Goal: Transaction & Acquisition: Obtain resource

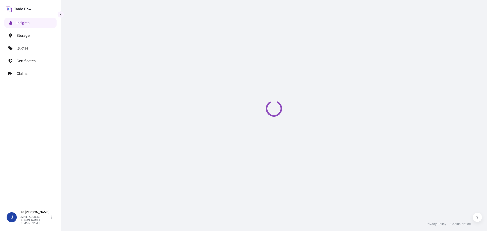
select select "2025"
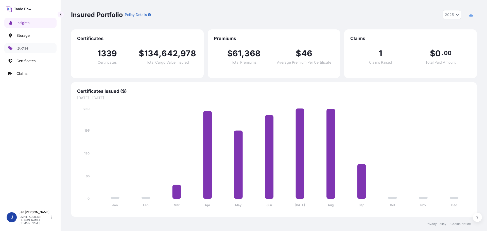
click at [25, 49] on p "Quotes" at bounding box center [22, 48] width 12 height 5
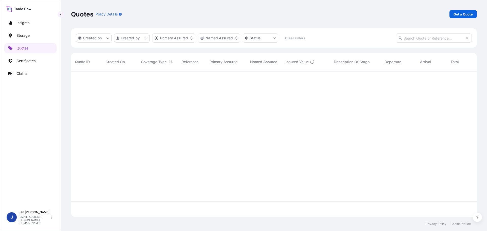
scroll to position [145, 402]
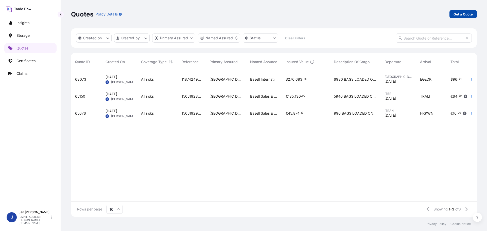
click at [471, 16] on p "Get a Quote" at bounding box center [463, 14] width 19 height 5
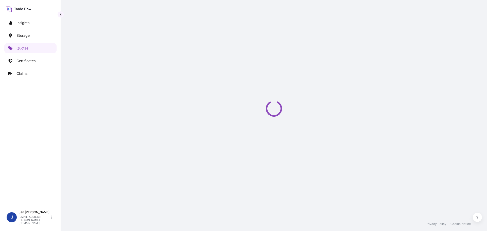
select select "Water"
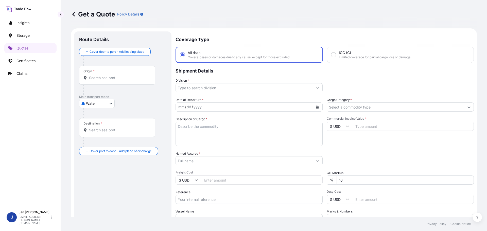
scroll to position [8, 0]
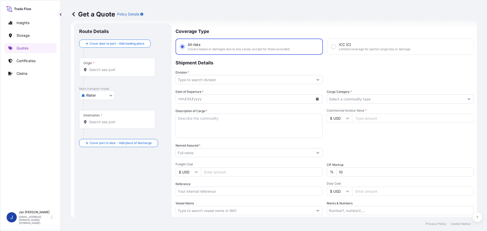
click at [246, 195] on input "Reference" at bounding box center [249, 191] width 147 height 9
paste input "1187434967"
type input "1187434967 /"
click at [110, 69] on input "Origin *" at bounding box center [119, 69] width 60 height 5
paste input "ANTWERPEN"
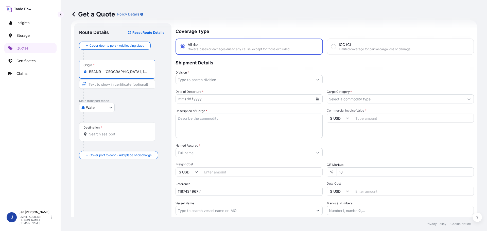
type input "BEANR - Antwerpen, Belgium"
click at [237, 21] on div "Get a Quote Policy Details" at bounding box center [274, 14] width 406 height 28
click at [98, 133] on input "Destination *" at bounding box center [119, 134] width 60 height 5
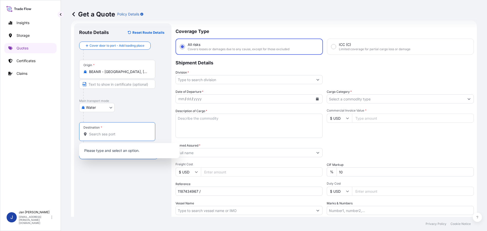
paste input "IZMIR, TURKIYE"
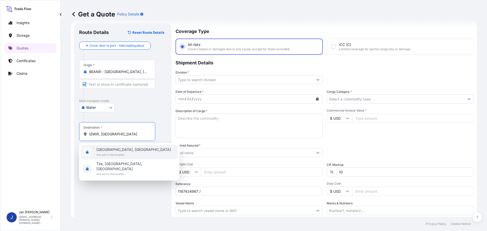
click at [104, 148] on span "İzmir, Türkiye" at bounding box center [133, 149] width 75 height 5
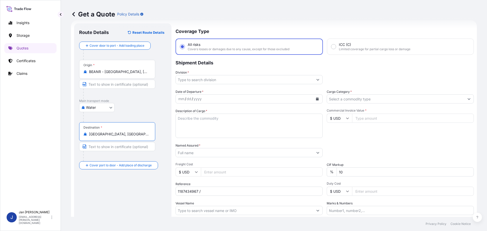
type input "İzmir, Türkiye"
click at [222, 33] on p "Coverage Type" at bounding box center [325, 30] width 297 height 15
click at [277, 81] on input "Division *" at bounding box center [245, 79] width 138 height 9
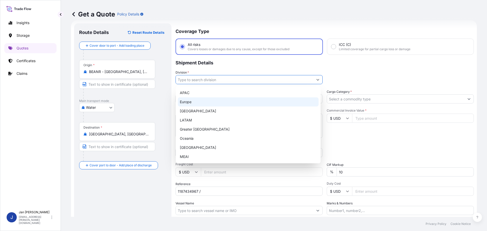
click at [220, 104] on div "Europe" at bounding box center [248, 101] width 141 height 9
type input "Europe"
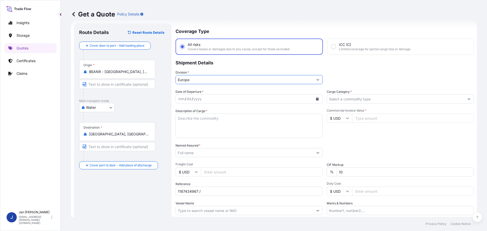
click at [380, 94] on div "Cargo Category *" at bounding box center [400, 96] width 147 height 14
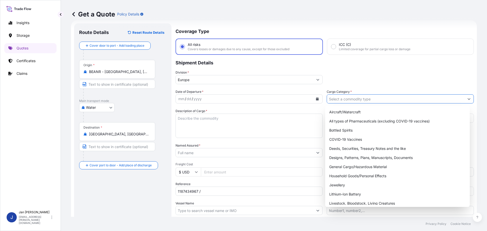
click at [382, 98] on input "Cargo Category *" at bounding box center [396, 98] width 138 height 9
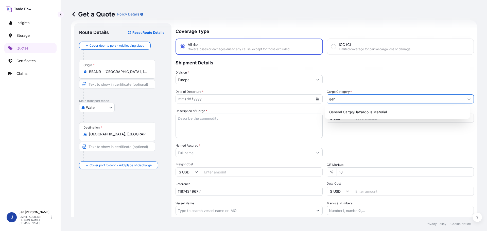
click at [367, 108] on div "General Cargo/Hazardous Material" at bounding box center [397, 112] width 141 height 9
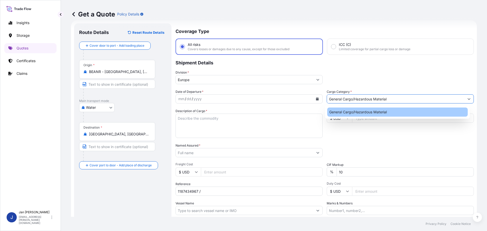
type input "General Cargo/Hazardous Material"
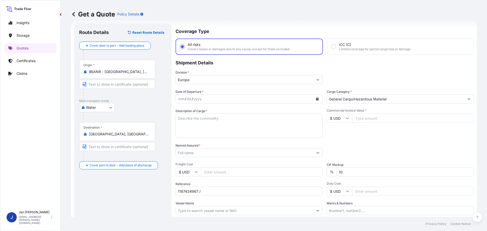
click at [369, 81] on div "Division * Europe" at bounding box center [325, 77] width 298 height 14
click at [357, 140] on div "Date of Departure * mm / dd / yyyy Cargo Category * General Cargo/Hazardous Mat…" at bounding box center [325, 152] width 298 height 126
click at [317, 100] on icon "Calendar" at bounding box center [317, 98] width 3 height 3
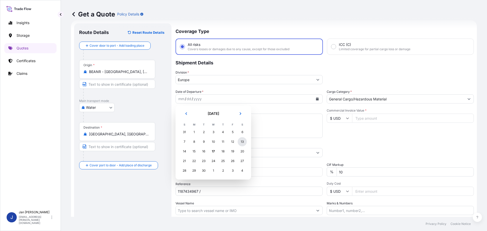
click at [241, 145] on div "13" at bounding box center [242, 141] width 9 height 9
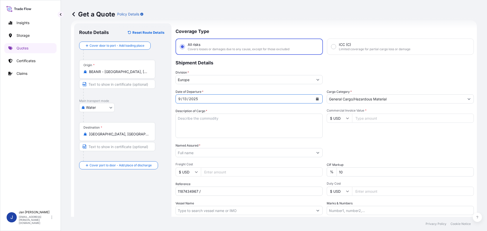
click at [379, 136] on div "Commercial Invoice Value * $ USD" at bounding box center [400, 123] width 147 height 29
click at [204, 154] on input "Named Assured *" at bounding box center [244, 152] width 136 height 9
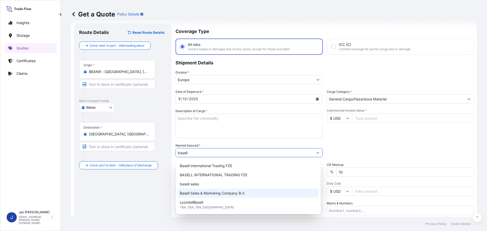
click at [218, 194] on span "Basell Sales & Marketing Company B.V." at bounding box center [212, 193] width 65 height 5
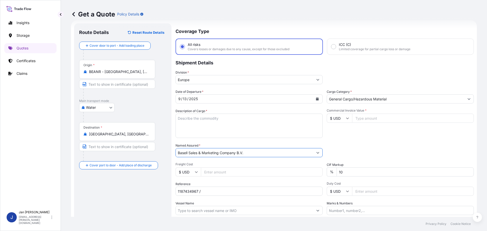
type input "Basell Sales & Marketing Company B.V."
click at [426, 145] on div "Packing Category Type to search a container mode Please select a primary mode o…" at bounding box center [400, 150] width 147 height 14
click at [228, 218] on footer "Privacy Policy Cookie Notice" at bounding box center [274, 224] width 426 height 14
paste input "COSCO ANTWERP"
click at [229, 213] on input "Vessel Name" at bounding box center [245, 210] width 138 height 9
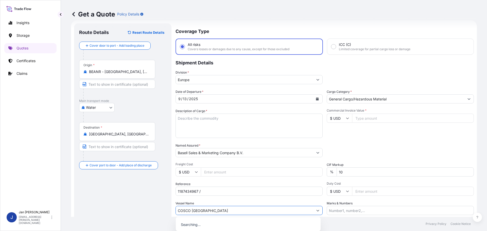
type input "COSCO ANTWERP"
click at [388, 139] on div "Date of Departure * 9 / 13 / 2025 Cargo Category * General Cargo/Hazardous Mate…" at bounding box center [325, 152] width 298 height 126
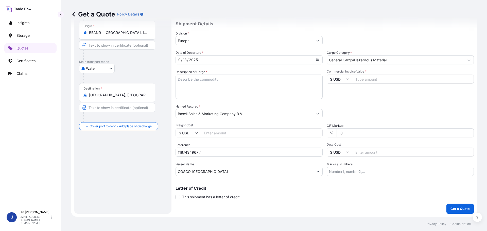
scroll to position [5, 0]
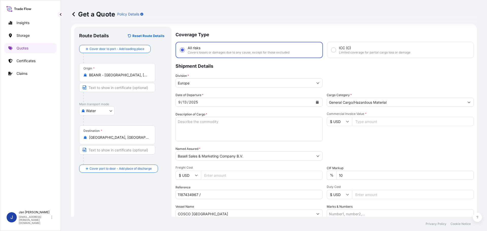
click at [365, 121] on input "Commercial Invoice Value *" at bounding box center [413, 121] width 122 height 9
click at [337, 121] on input "$ USD" at bounding box center [339, 121] width 25 height 9
click at [340, 134] on div "€ EUR" at bounding box center [337, 136] width 21 height 10
type input "€ EUR"
click at [399, 123] on input "Commercial Invoice Value *" at bounding box center [413, 121] width 122 height 9
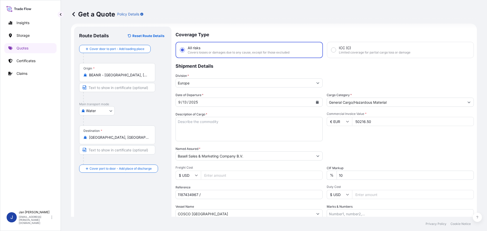
type input "50216.50"
click at [402, 152] on div "Packing Category Type to search a container mode Please select a primary mode o…" at bounding box center [400, 153] width 147 height 14
click at [233, 196] on input "1187434967 /" at bounding box center [249, 194] width 147 height 9
paste input "5013136169 / 304259297"
type input "1187434967 / 5013136169 / 304259297"
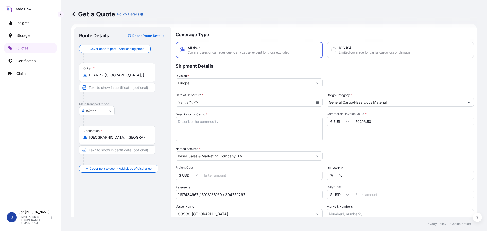
click at [273, 125] on textarea "Description of Cargo *" at bounding box center [249, 129] width 147 height 24
paste textarea "POLYPROPYLENE 2998 BAGS LOADED ONTO 60 PALLETS LOADED INTO 3 40' HIGH CUBE CONT…"
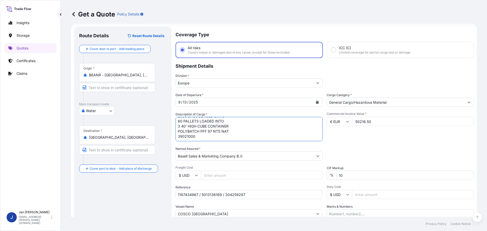
scroll to position [47, 0]
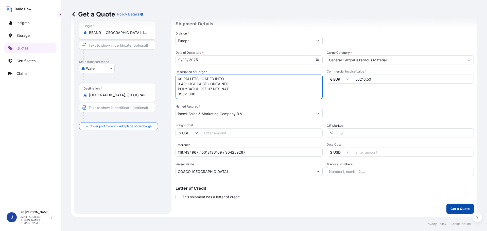
type textarea "POLYPROPYLENE 2998 BAGS LOADED ONTO 60 PALLETS LOADED INTO 3 40' HIGH CUBE CONT…"
click at [449, 212] on button "Get a Quote" at bounding box center [460, 209] width 27 height 10
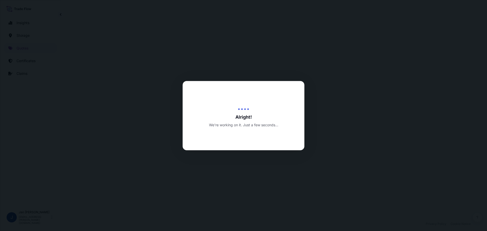
select select "Water"
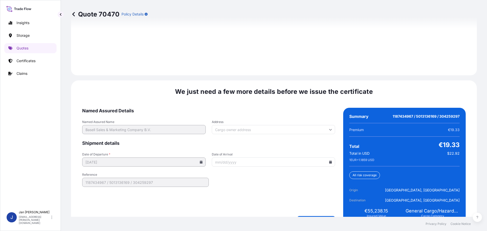
scroll to position [737, 0]
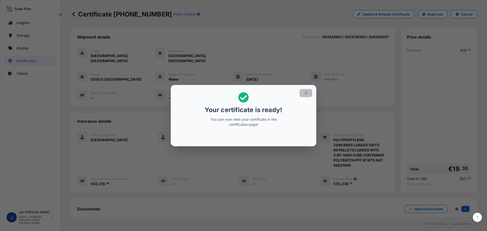
click at [306, 92] on icon "button" at bounding box center [306, 93] width 5 height 5
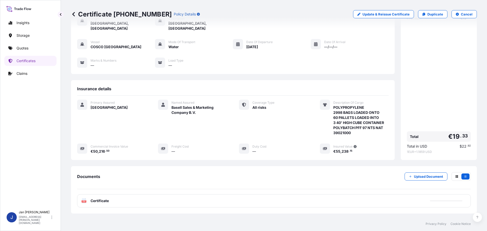
scroll to position [56, 0]
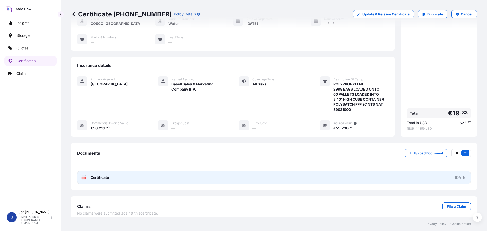
click at [120, 171] on link "PDF Certificate 2025-09-17" at bounding box center [274, 177] width 394 height 13
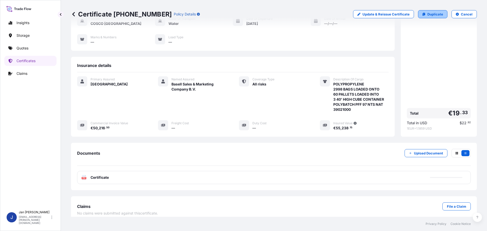
click at [440, 12] on link "Duplicate" at bounding box center [432, 14] width 29 height 8
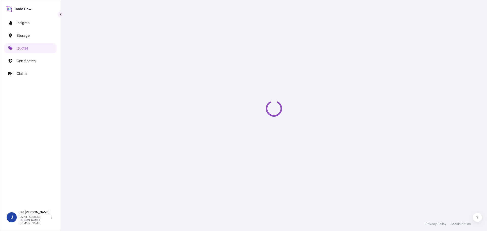
select select "Water"
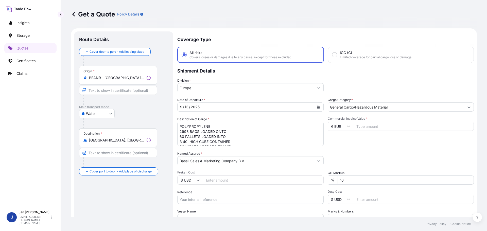
scroll to position [8, 0]
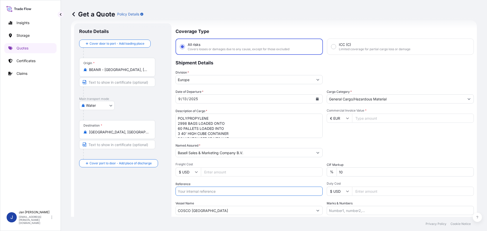
click at [268, 195] on input "Reference" at bounding box center [249, 191] width 147 height 9
paste input "1187432097"
type input "1187432097"
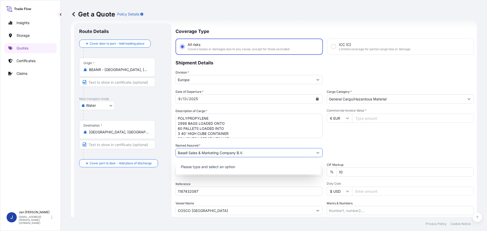
click at [283, 157] on input "Basell Sales & Marketing Company B.V." at bounding box center [245, 152] width 138 height 9
click at [283, 157] on input "Basell Sales & Marketing Company B.V." at bounding box center [244, 152] width 136 height 9
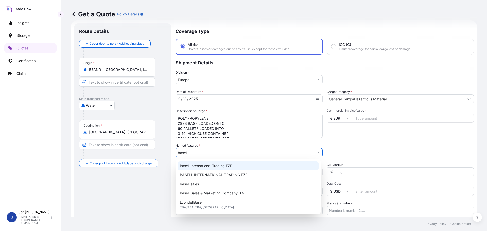
click at [243, 165] on div "Basell International Trading FZE" at bounding box center [248, 165] width 141 height 9
type input "Basell International Trading FZE"
click at [415, 154] on div "Packing Category Type to search a container mode Please select a primary mode o…" at bounding box center [400, 150] width 147 height 14
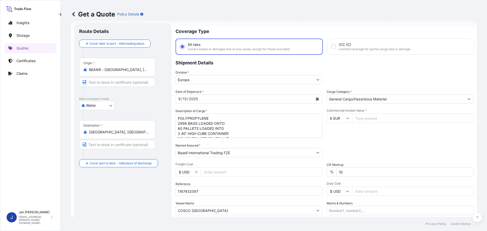
click at [236, 195] on input "1187432097" at bounding box center [249, 191] width 147 height 9
type input "1187432097 /"
click at [372, 142] on div "Date of Departure * 9 / 13 / 2025 Cargo Category * General Cargo/Hazardous Mate…" at bounding box center [325, 152] width 298 height 126
click at [122, 135] on div "Destination * İzmir, Türkiye" at bounding box center [117, 129] width 76 height 19
click at [122, 135] on input "İzmir, Türkiye" at bounding box center [119, 132] width 60 height 5
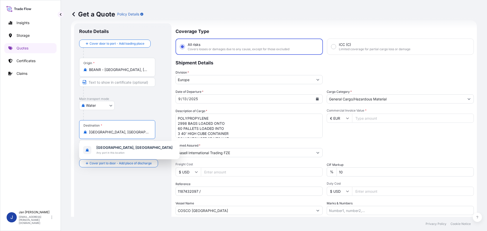
click at [128, 132] on input "İzmir, Türkiye" at bounding box center [119, 132] width 60 height 5
paste input "IZMIT, TURKEY"
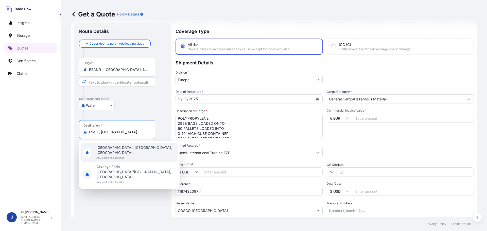
click at [127, 147] on span "İzmit, Kocaeli, Turkey" at bounding box center [135, 150] width 79 height 10
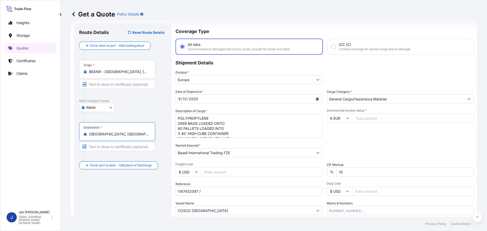
type input "İzmit, Kocaeli, Turkey"
click at [366, 143] on div "Packing Category Type to search a container mode Please select a primary mode o…" at bounding box center [400, 150] width 147 height 14
click at [236, 131] on textarea "POLYPROPYLENE 2998 BAGS LOADED ONTO 60 PALLETS LOADED INTO 3 40' HIGH CUBE CONT…" at bounding box center [249, 126] width 147 height 24
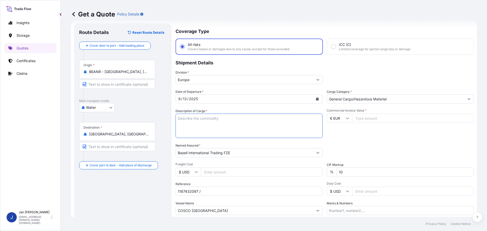
click at [422, 169] on input "10" at bounding box center [405, 171] width 137 height 9
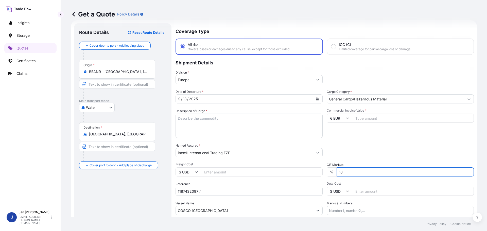
click at [367, 135] on div "Commercial Invoice Value * € EUR" at bounding box center [400, 123] width 147 height 29
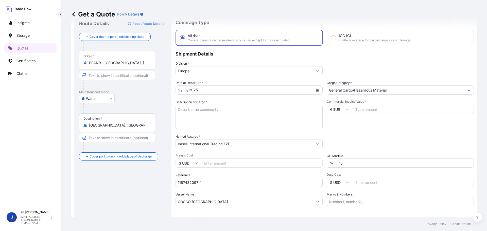
scroll to position [5, 0]
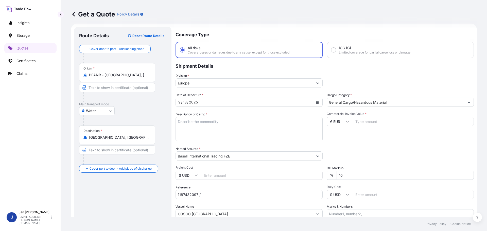
click at [354, 126] on div "Commercial Invoice Value * € EUR" at bounding box center [400, 126] width 147 height 29
click at [354, 123] on input "Commercial Invoice Value *" at bounding box center [413, 121] width 122 height 9
type input "34458.70"
click at [372, 147] on div "Packing Category Type to search a container mode Please select a primary mode o…" at bounding box center [400, 153] width 147 height 14
paste textarea "POLYPROPYLENE 990 BAGS LOADED ONTO 18 PALLETS LOADED INTO 1 40' HIGH CUBE CONTA…"
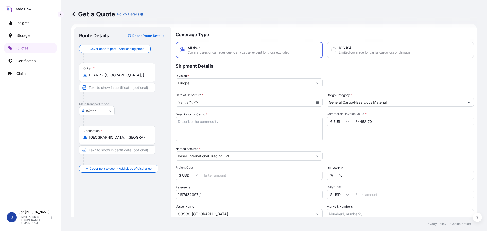
click at [198, 126] on textarea "POLYPROPYLENE 2998 BAGS LOADED ONTO 60 PALLETS LOADED INTO 3 40' HIGH CUBE CONT…" at bounding box center [249, 129] width 147 height 24
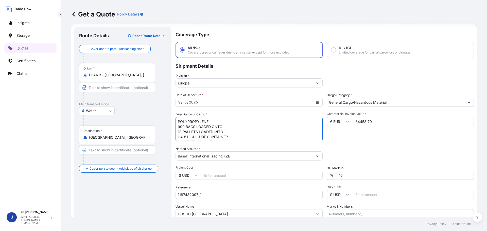
scroll to position [8, 0]
type textarea "POLYPROPYLENE 990 BAGS LOADED ONTO 18 PALLETS LOADED INTO 1 40' HIGH CUBE CONTA…"
click at [373, 193] on input "Duty Cost" at bounding box center [413, 194] width 122 height 9
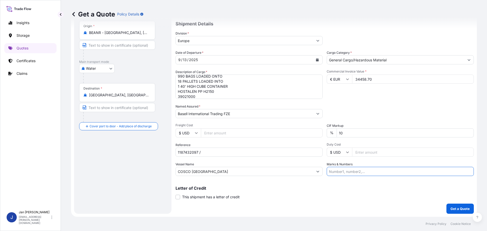
click at [356, 173] on input "Marks & Numbers" at bounding box center [400, 171] width 147 height 9
paste input "GROPALLI / TURKEY"
type input "GROPALLI / TURKEY"
click at [248, 148] on input "1187432097 /" at bounding box center [249, 152] width 147 height 9
paste input "5013215445 / 5013216921 / 304255462"
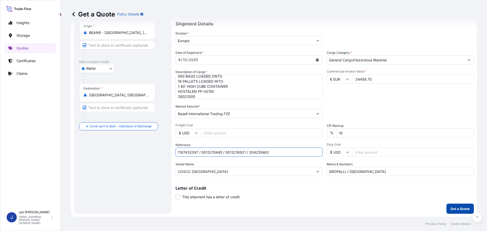
type input "1187432097 / 5013215445 / 5013216921 / 304255462"
click at [459, 204] on button "Get a Quote" at bounding box center [460, 209] width 27 height 10
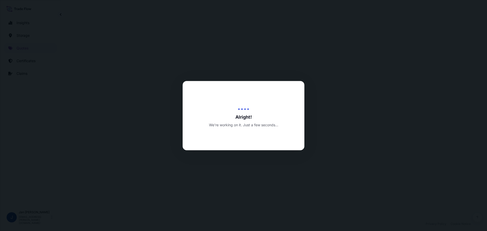
select select "Water"
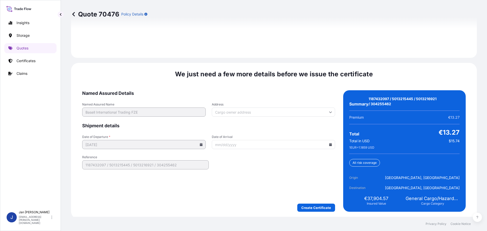
scroll to position [747, 0]
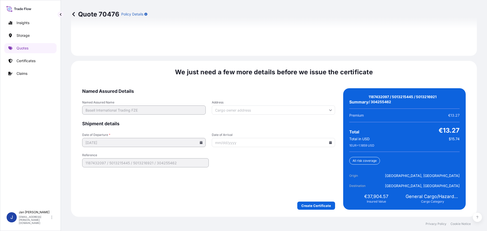
click at [295, 209] on div "Create Certificate" at bounding box center [208, 206] width 253 height 8
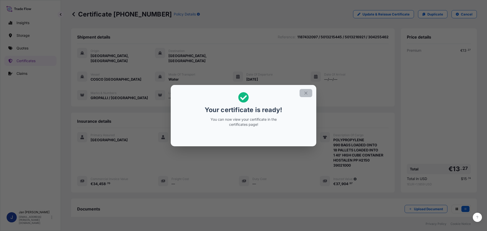
click at [302, 95] on button "button" at bounding box center [306, 93] width 13 height 8
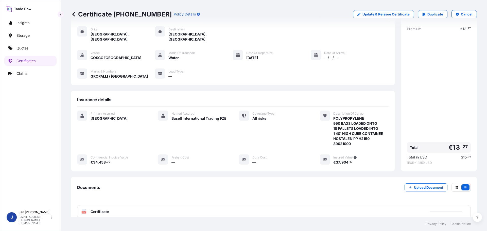
scroll to position [56, 0]
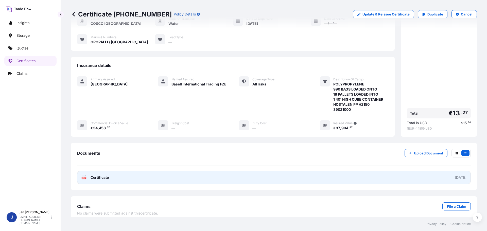
click at [107, 175] on link "PDF Certificate 2025-09-17" at bounding box center [274, 177] width 394 height 13
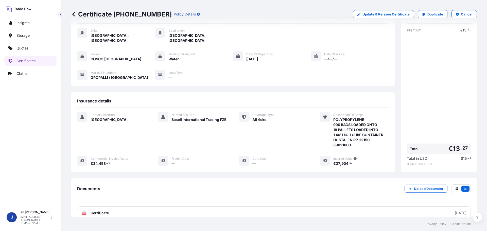
scroll to position [0, 0]
